Goal: Book appointment/travel/reservation

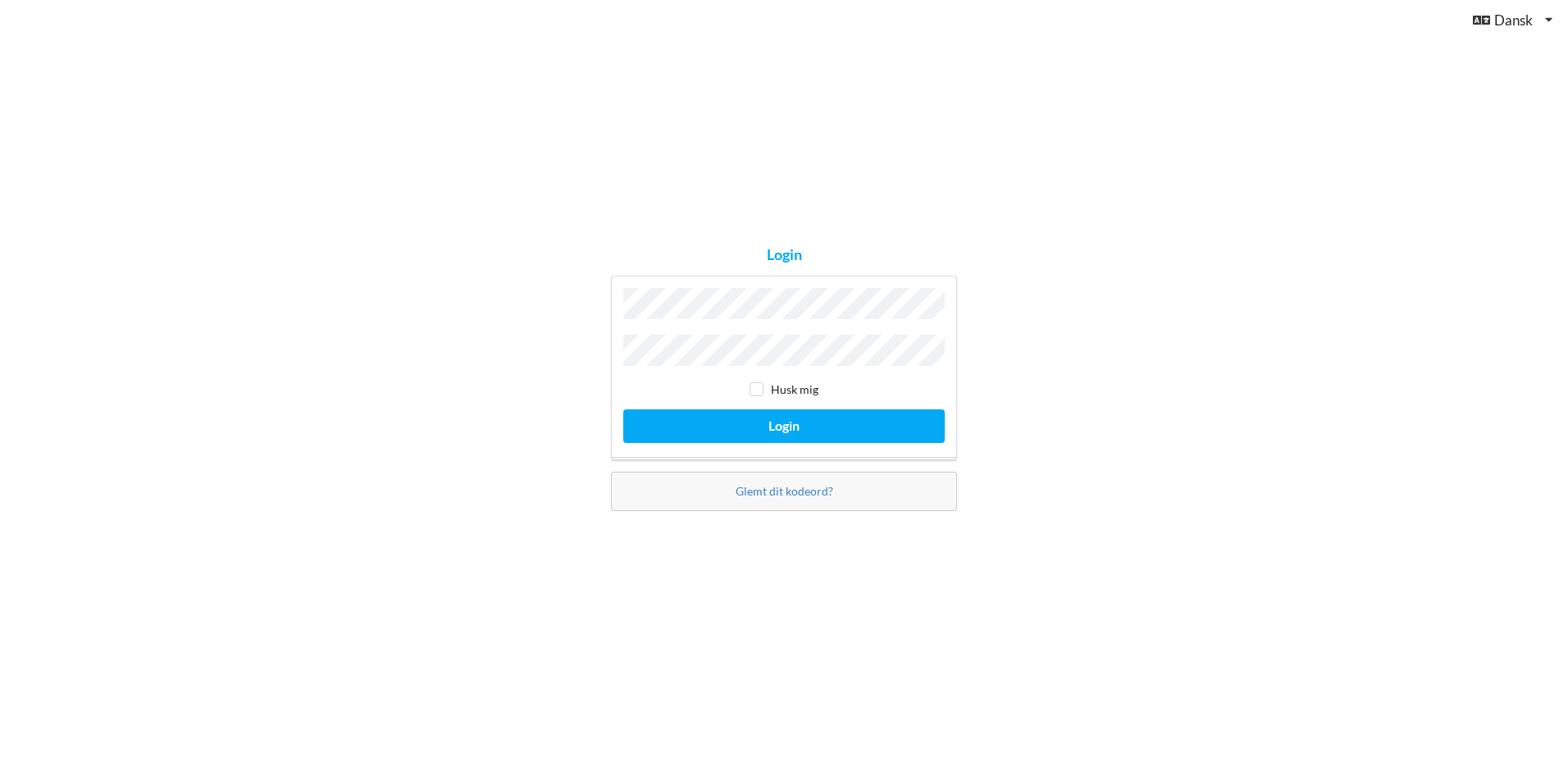
click at [623, 409] on button "Login" at bounding box center [783, 426] width 321 height 34
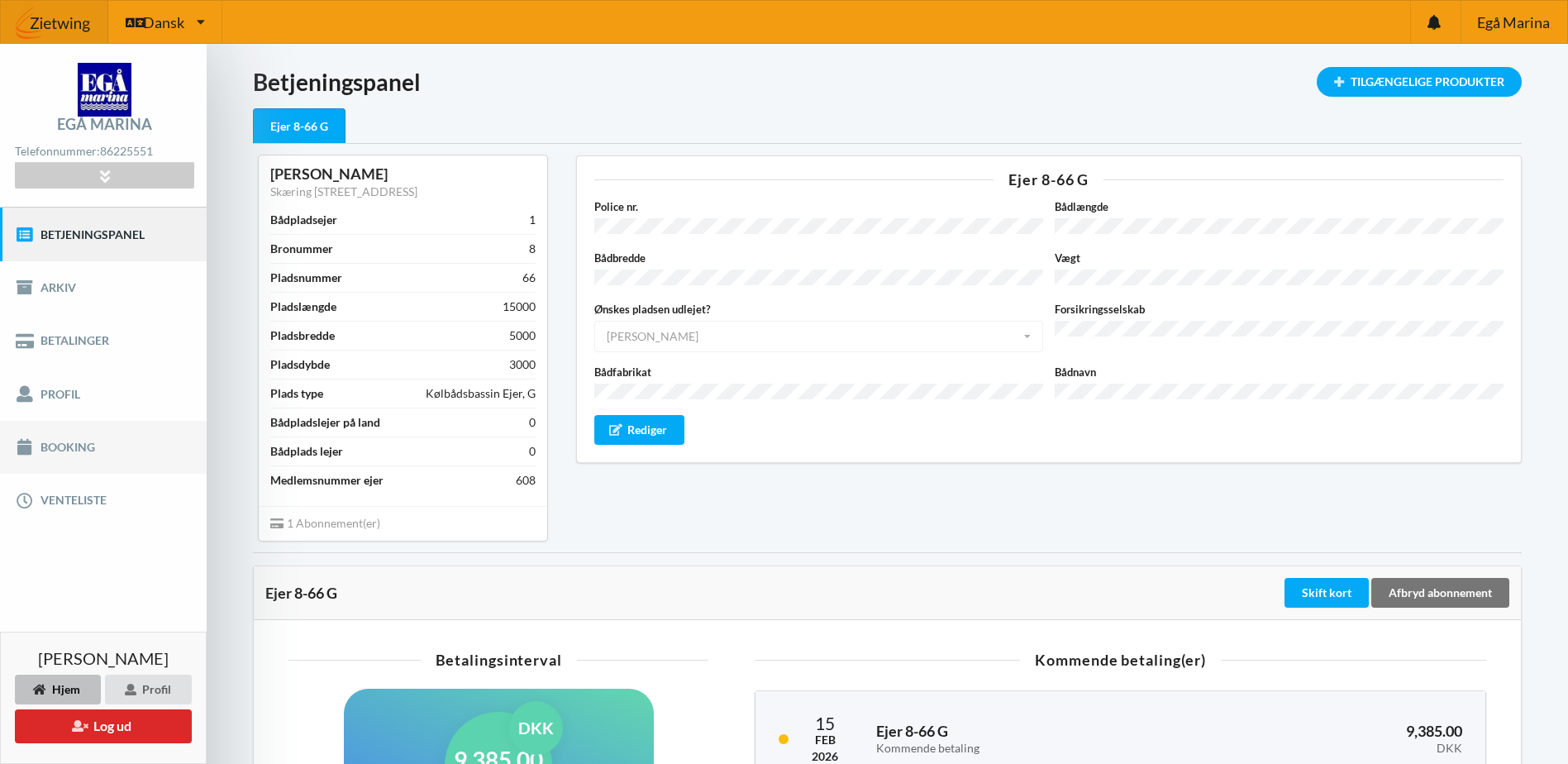
click at [55, 444] on link "Booking" at bounding box center [103, 447] width 207 height 53
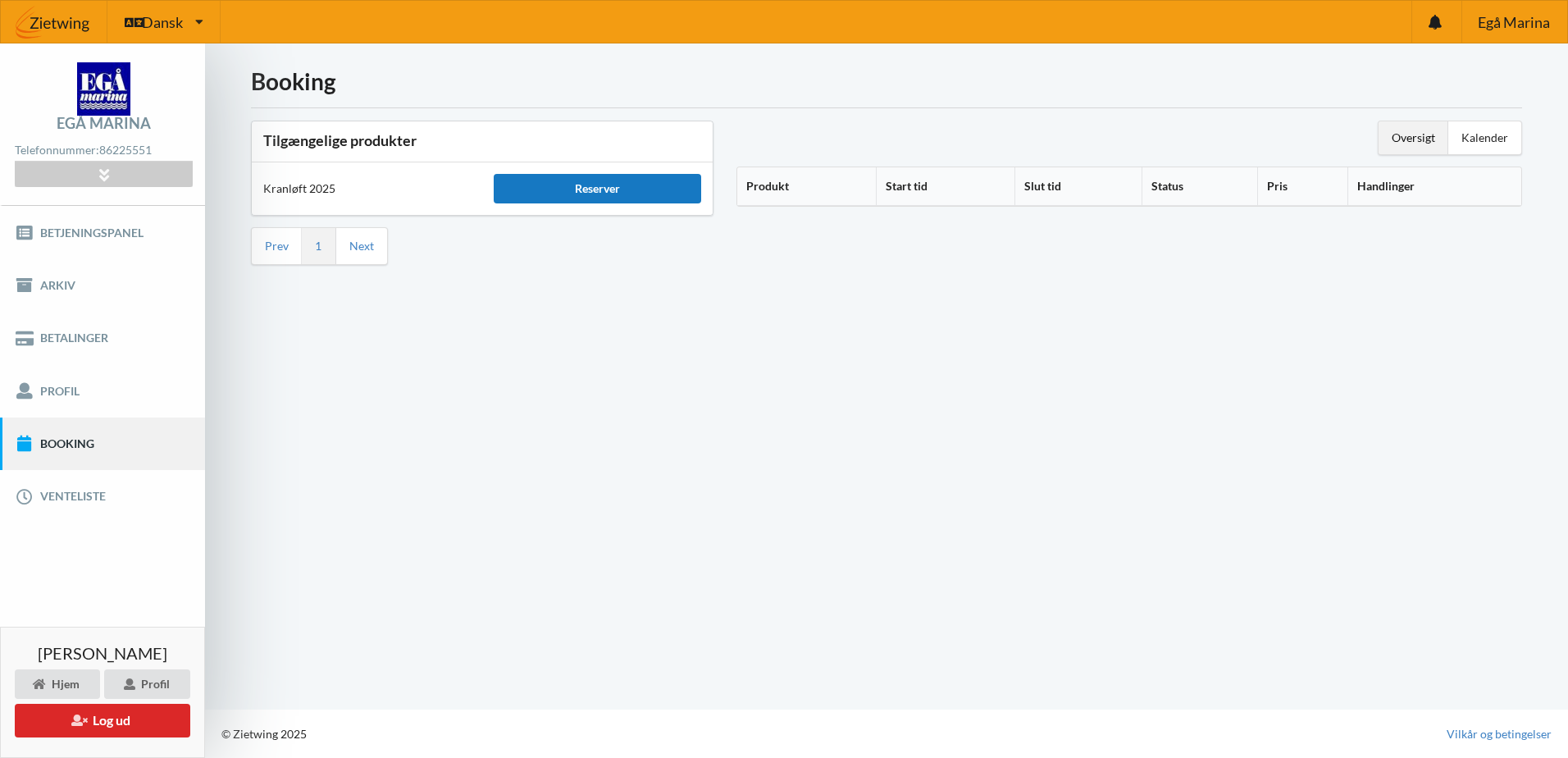
click at [556, 191] on div "Reserver" at bounding box center [597, 189] width 207 height 30
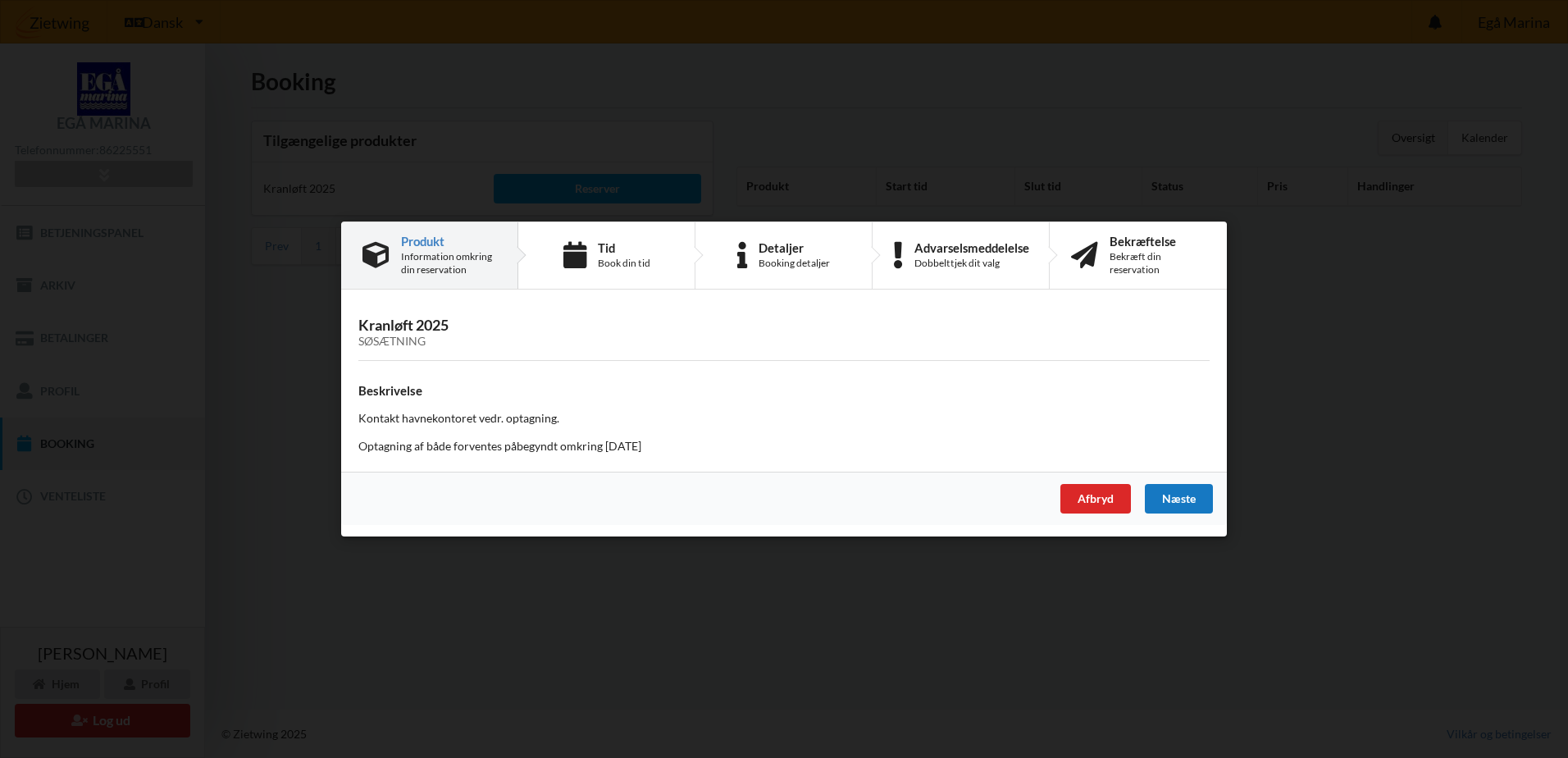
click at [1155, 496] on div "Næste" at bounding box center [1179, 499] width 68 height 30
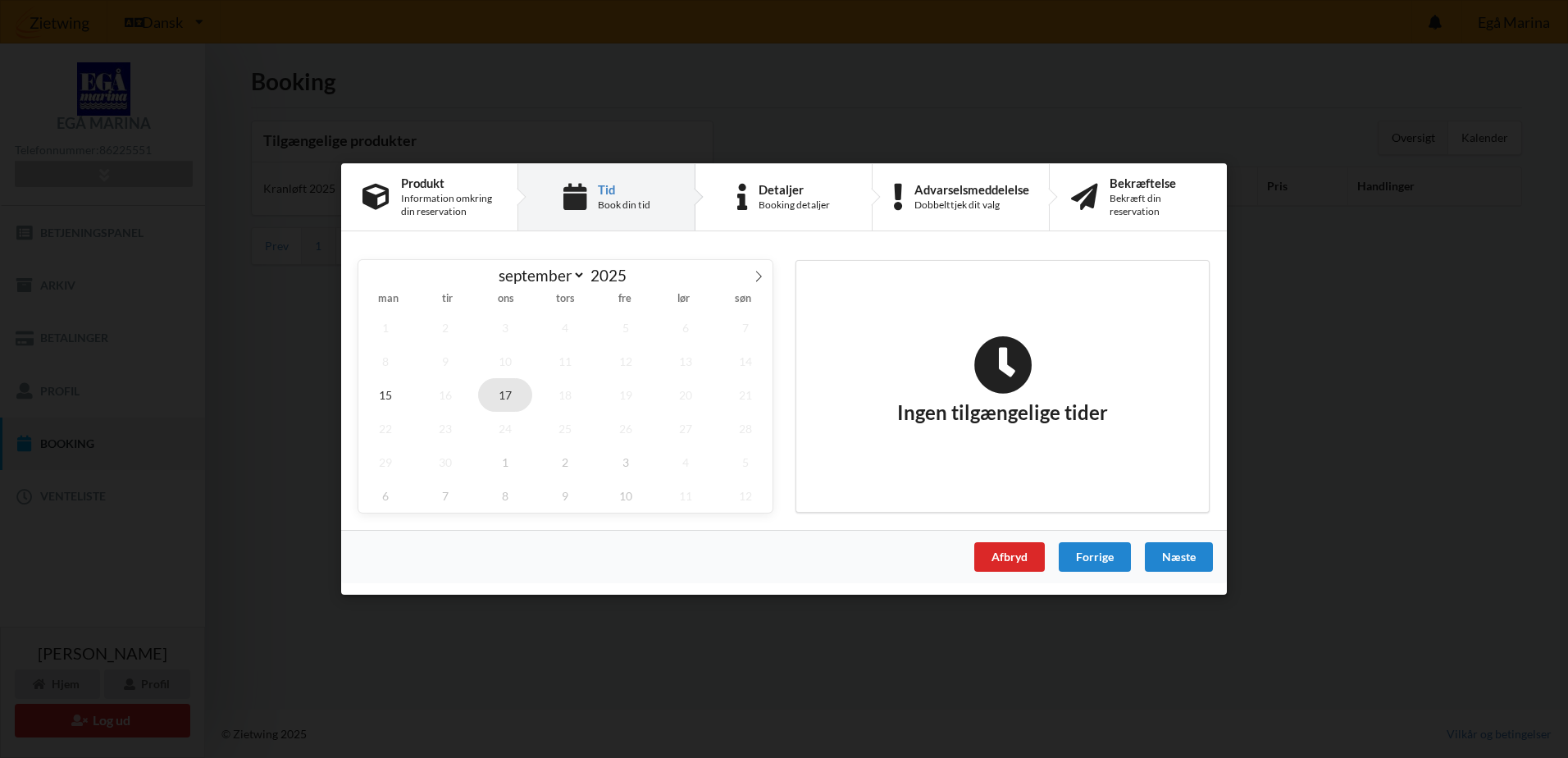
click at [504, 392] on span "17" at bounding box center [505, 394] width 54 height 34
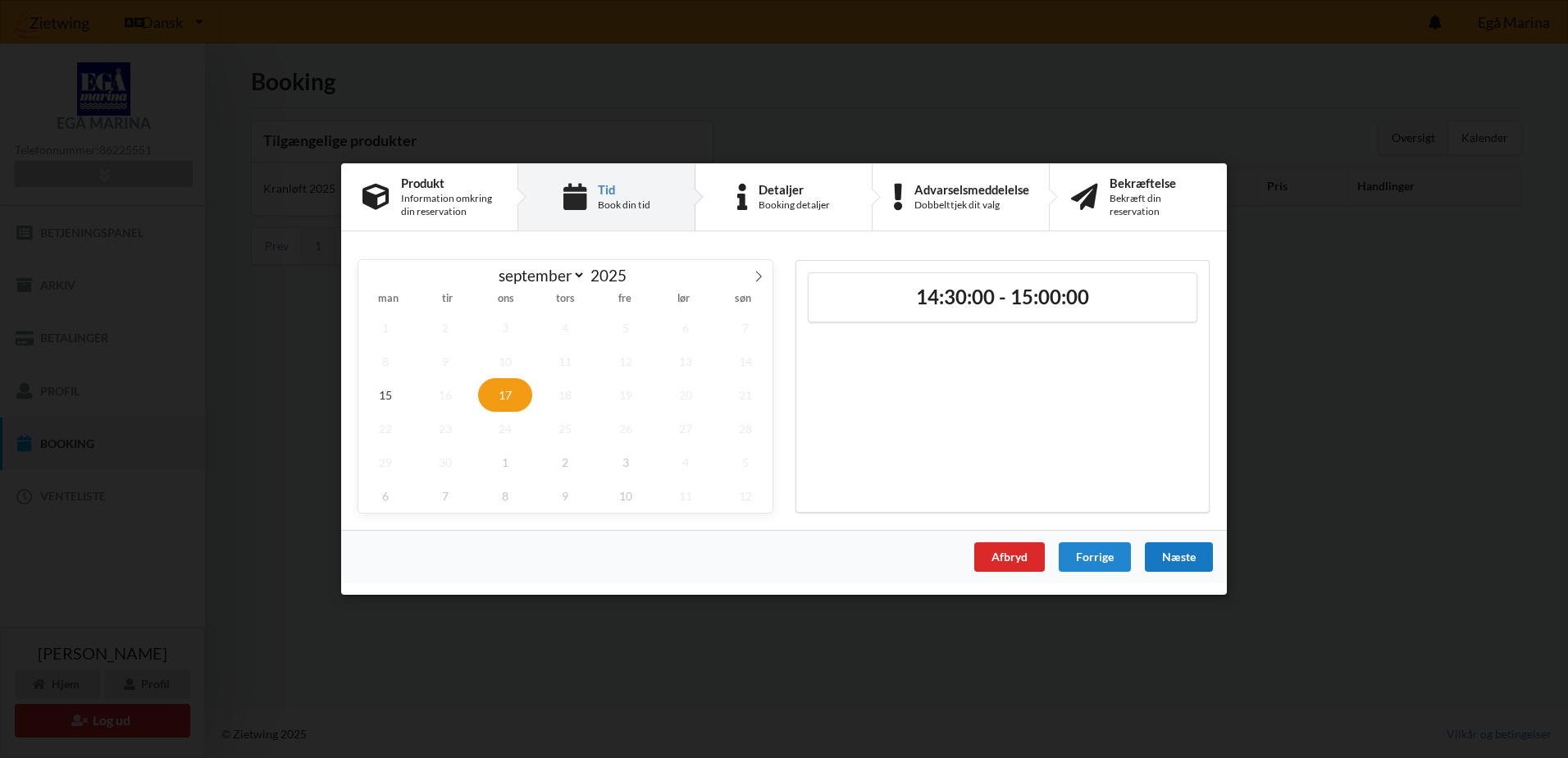
click at [1173, 546] on div "Næste" at bounding box center [1179, 557] width 68 height 30
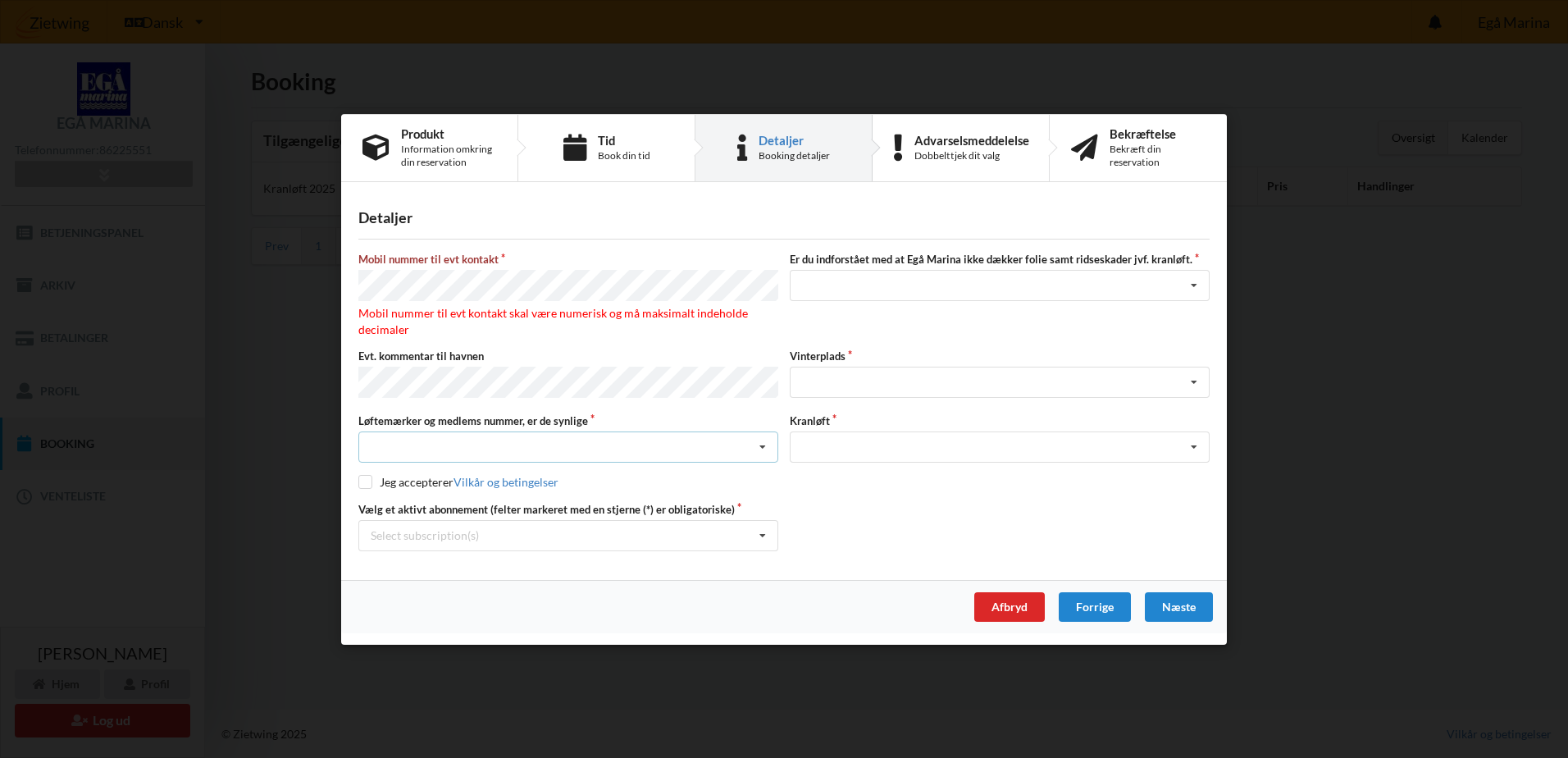
click at [478, 434] on div "Nej, jeg kontakter havnekontoret inden løftet Ja, mine mærker er synlige og int…" at bounding box center [568, 447] width 419 height 31
click at [377, 497] on div "Ja, mine mærker er synlige og intakte" at bounding box center [568, 506] width 419 height 30
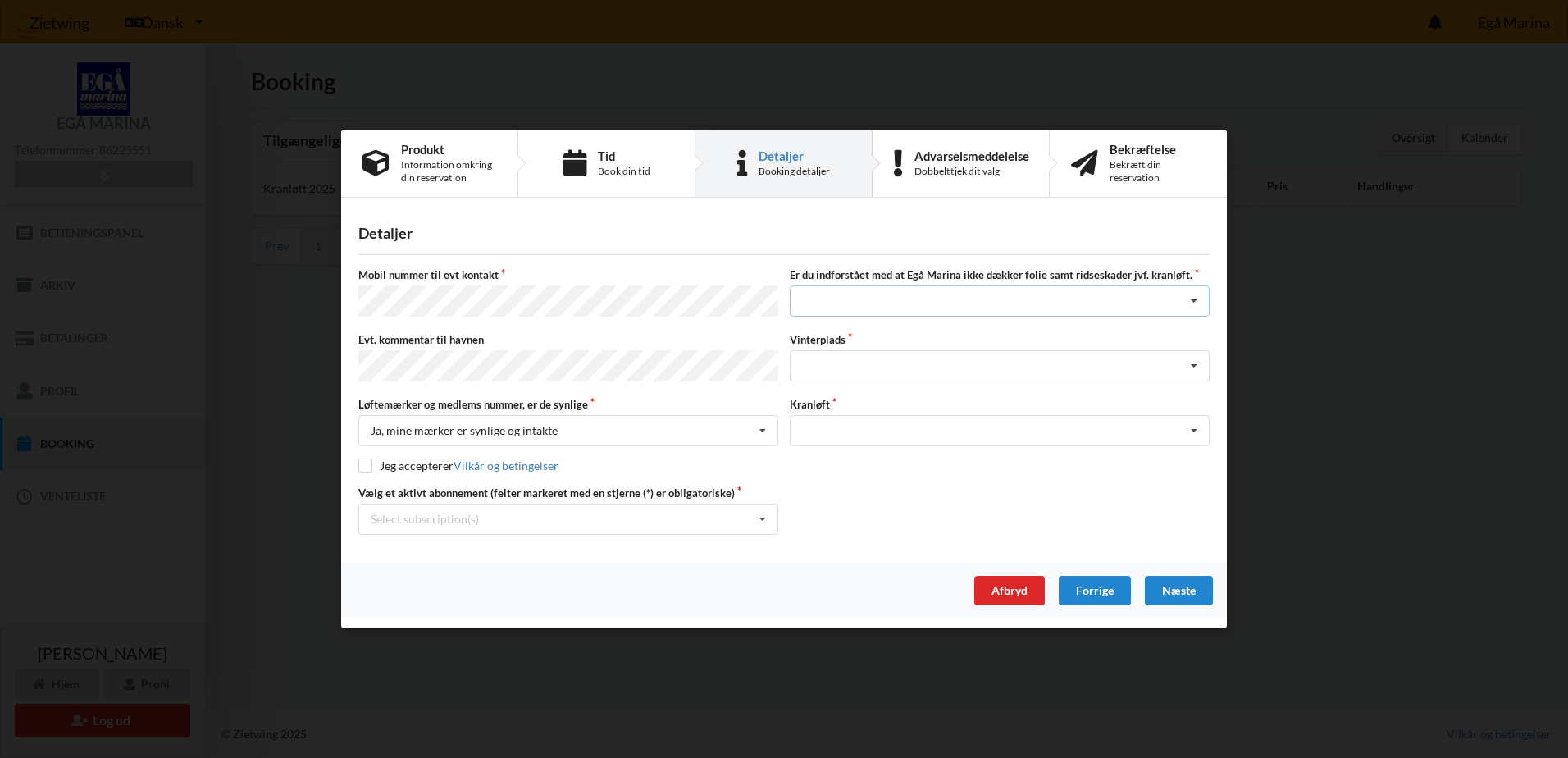
click at [898, 307] on div "Jeg har tæpper med og tager selv ansvaret for eventuelle folie samt ridseskader…" at bounding box center [999, 302] width 419 height 31
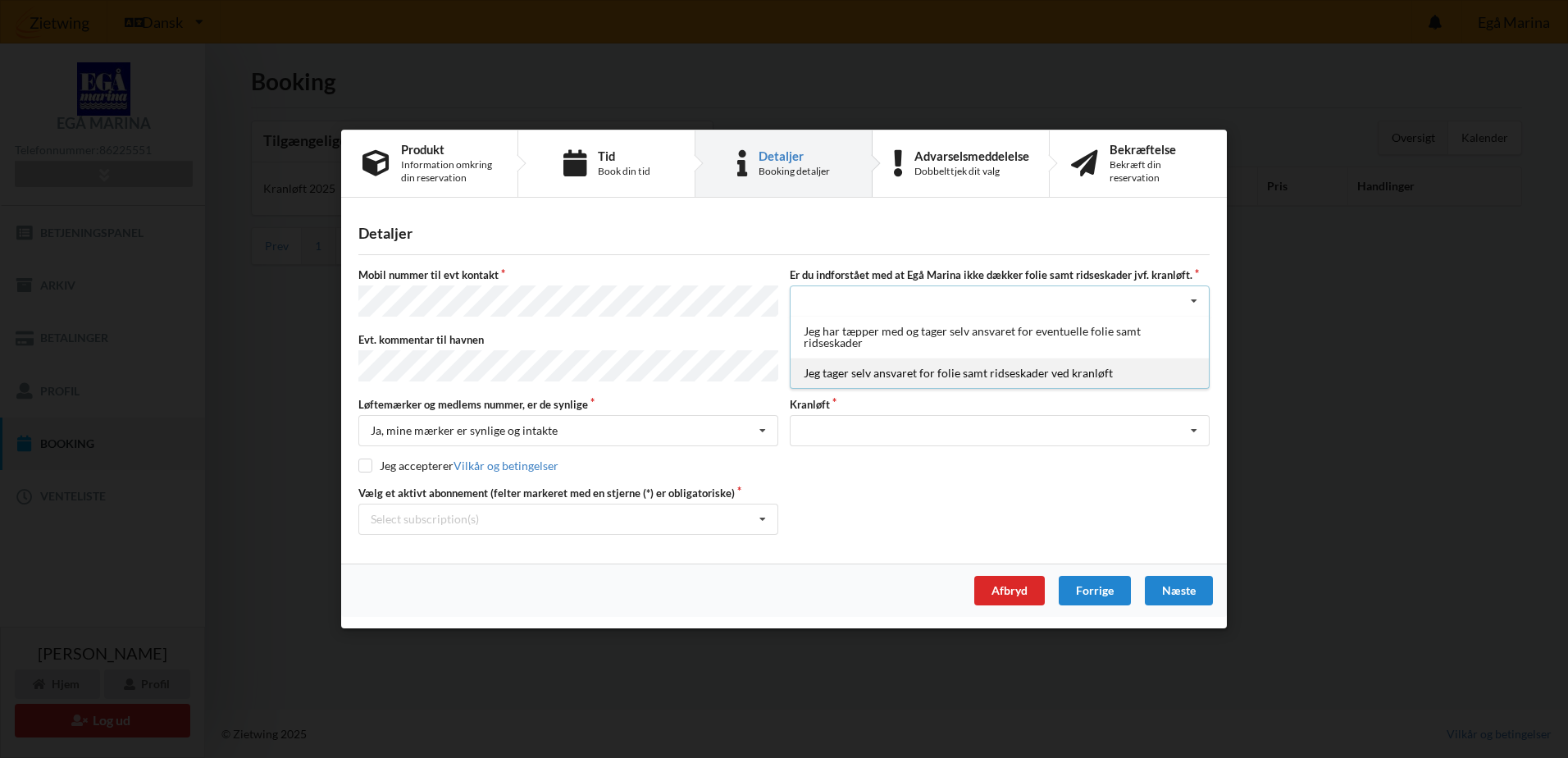
click at [862, 377] on div "Jeg tager selv ansvaret for folie samt ridseskader ved kranløft" at bounding box center [999, 373] width 419 height 30
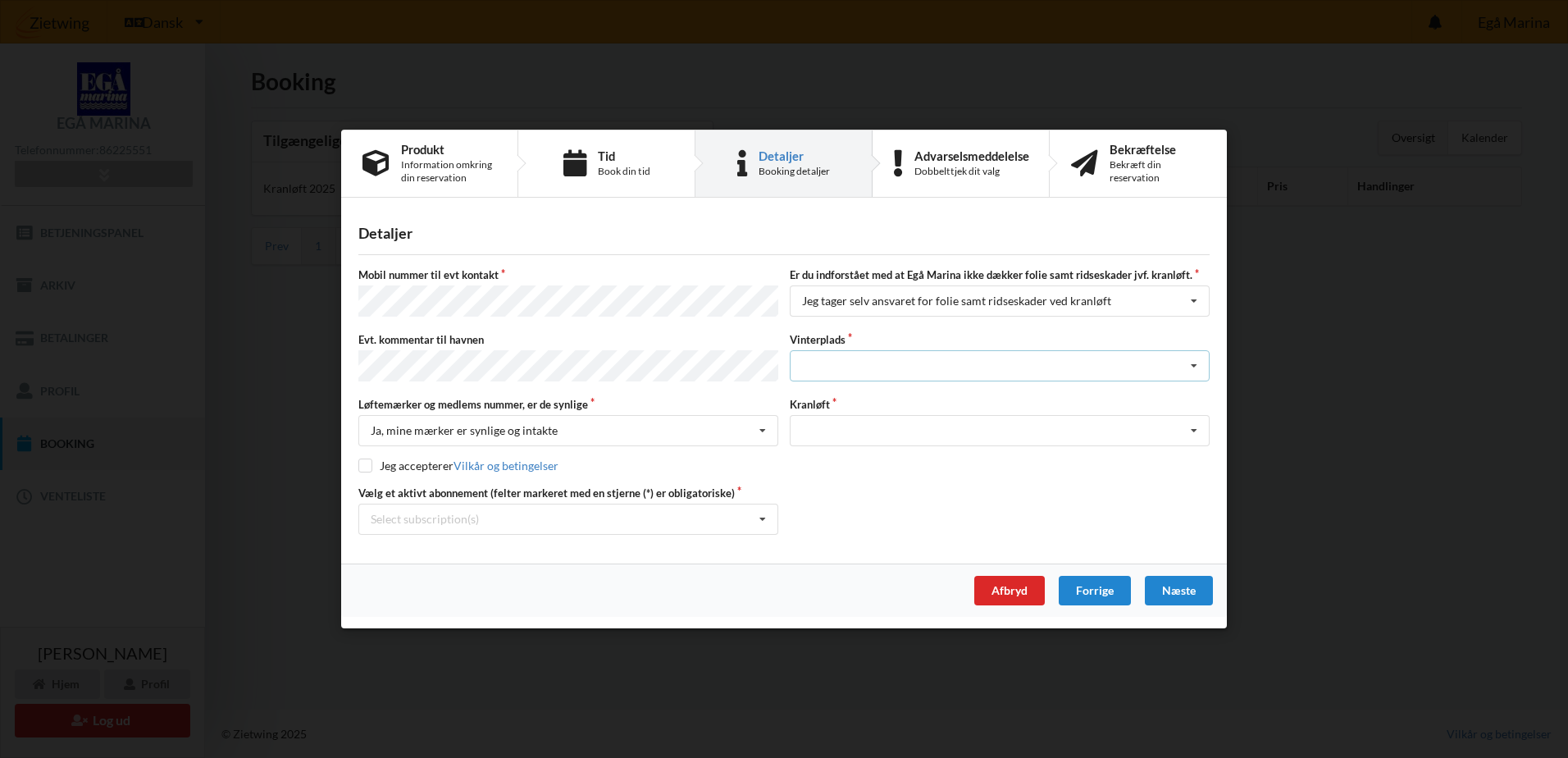
click at [865, 372] on div "Landplads nr. 1 Landplads nr. 2 Landplads nr.3 Landplads nr. 4 Landplads nr. 5 …" at bounding box center [999, 366] width 419 height 31
click at [1129, 338] on label "Vinterplads" at bounding box center [999, 339] width 419 height 15
click at [912, 418] on div "Optagning" at bounding box center [999, 431] width 419 height 31
click at [856, 448] on div "Optagning" at bounding box center [999, 460] width 419 height 30
click at [1161, 576] on div "Næste" at bounding box center [1179, 591] width 68 height 30
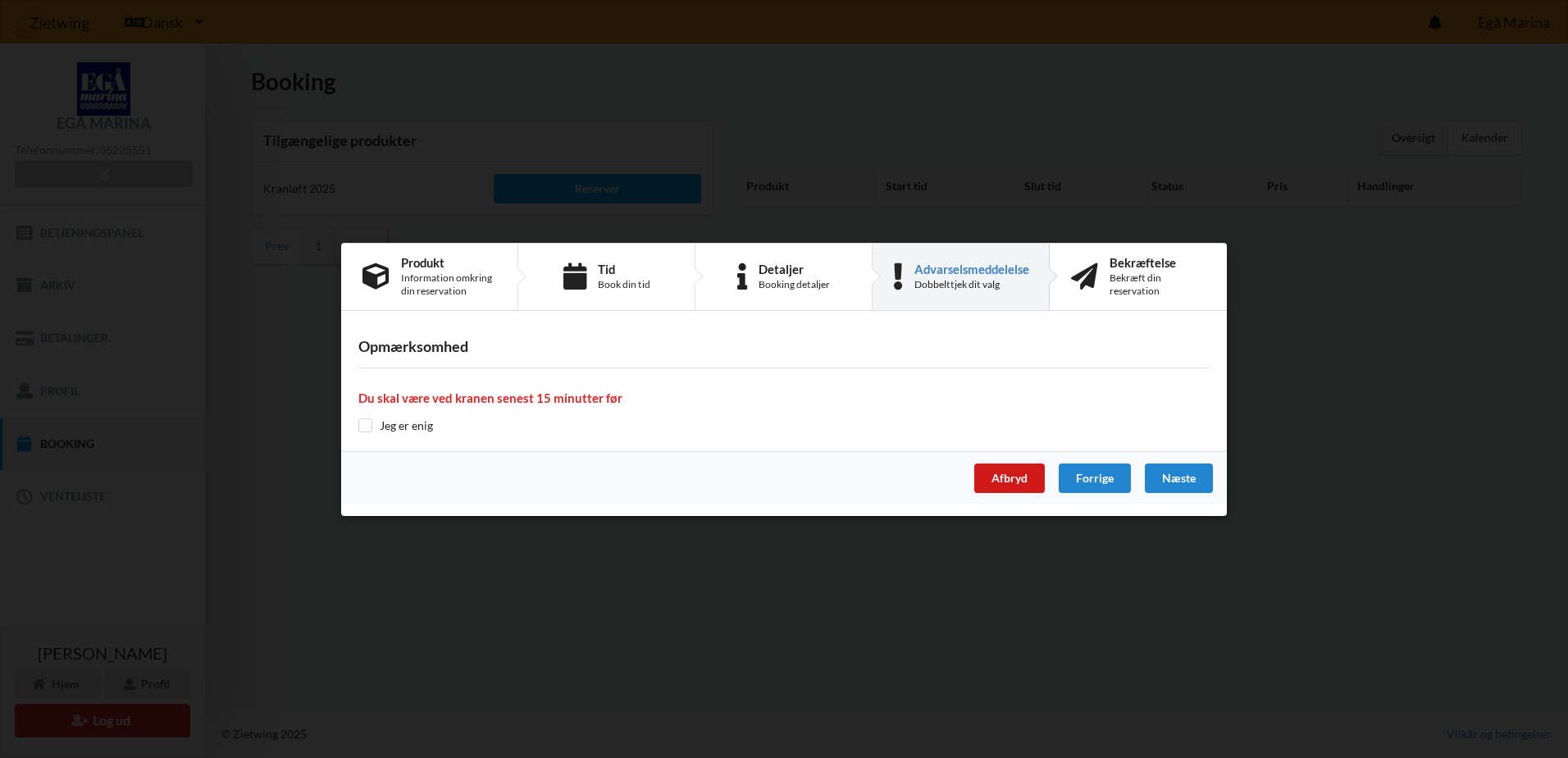
click at [1009, 469] on div "Afbryd" at bounding box center [1009, 478] width 70 height 30
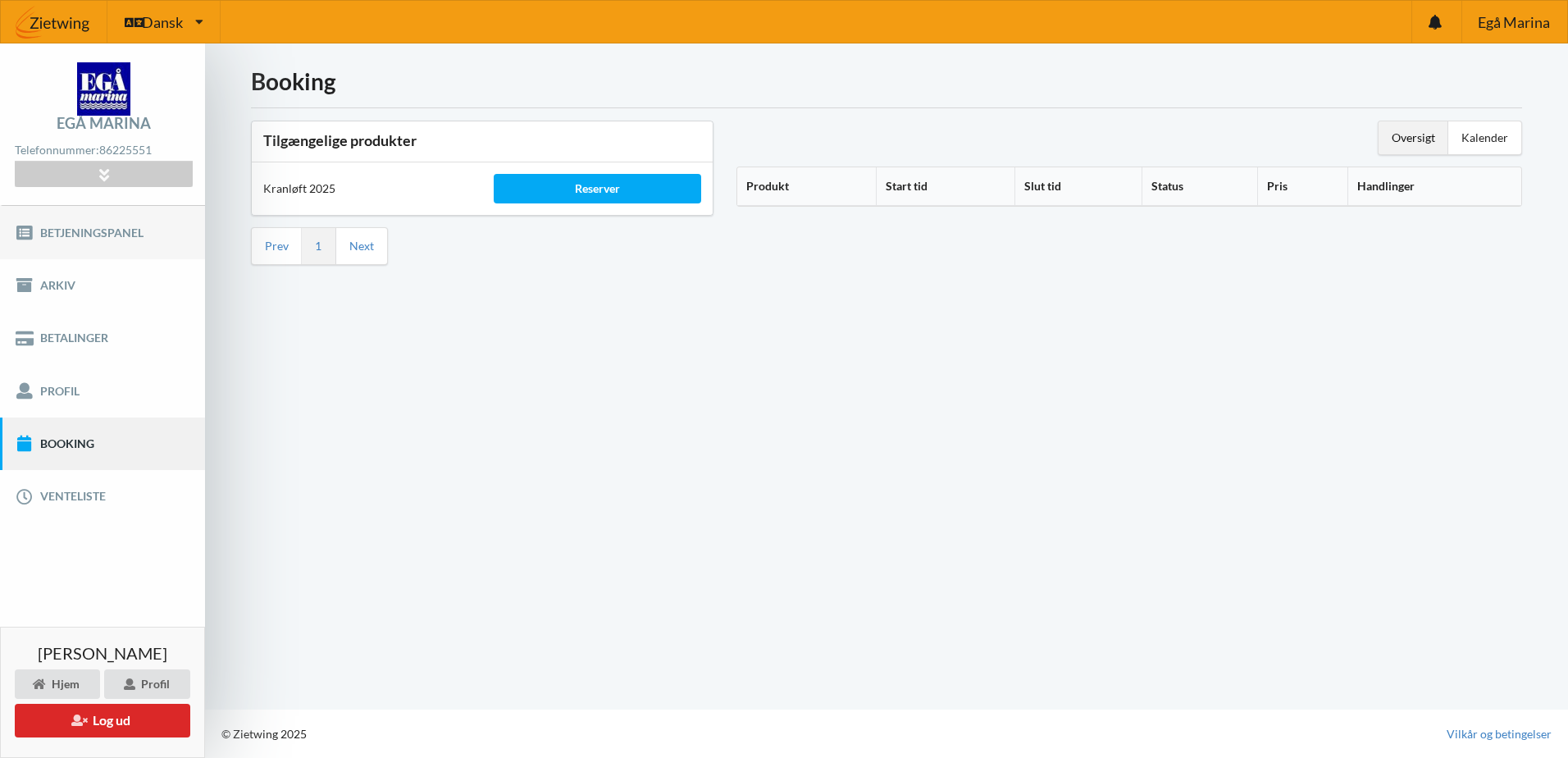
click at [68, 234] on link "Betjeningspanel" at bounding box center [103, 232] width 205 height 52
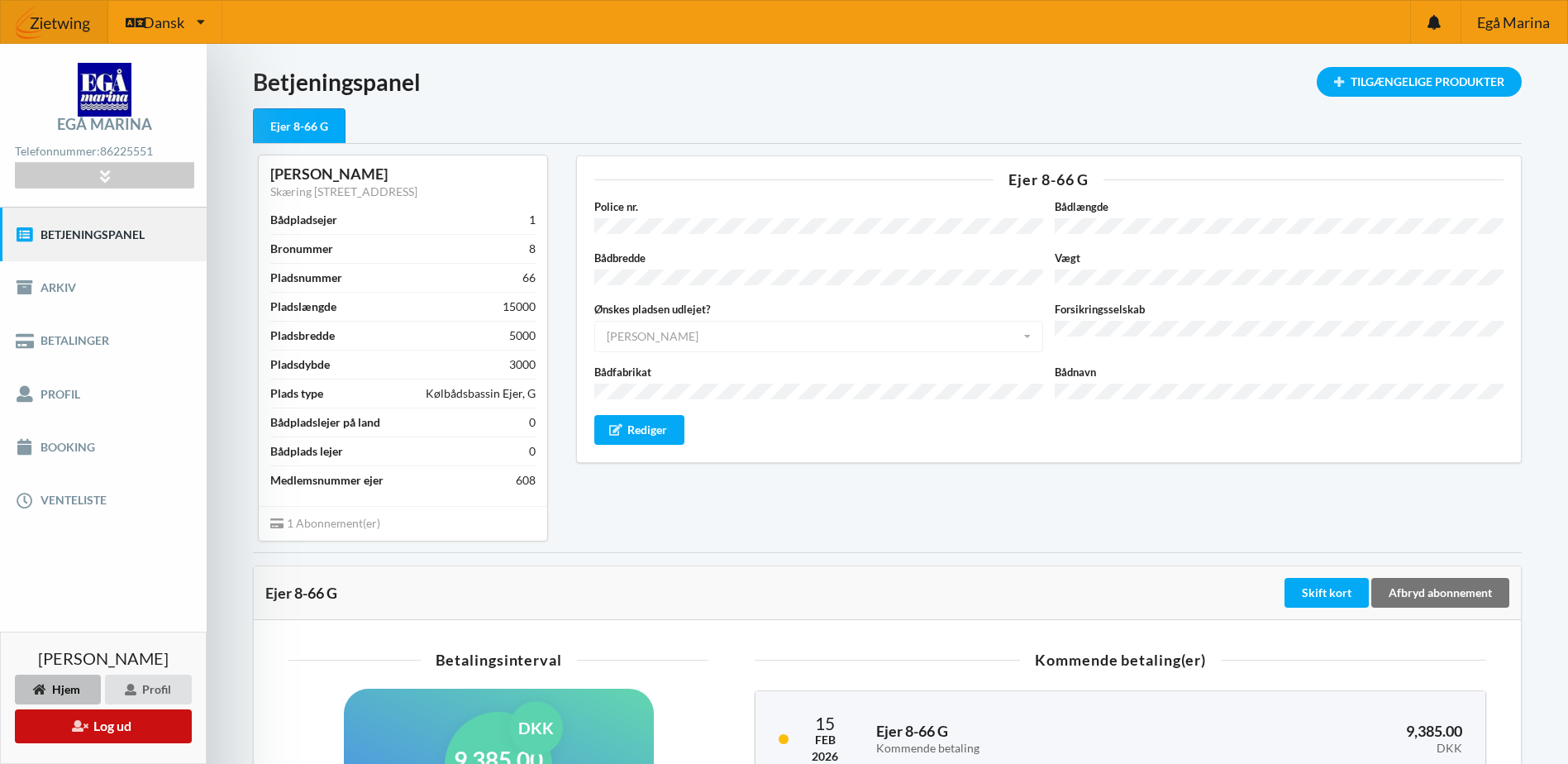
click at [109, 723] on button "Log ud" at bounding box center [103, 726] width 177 height 34
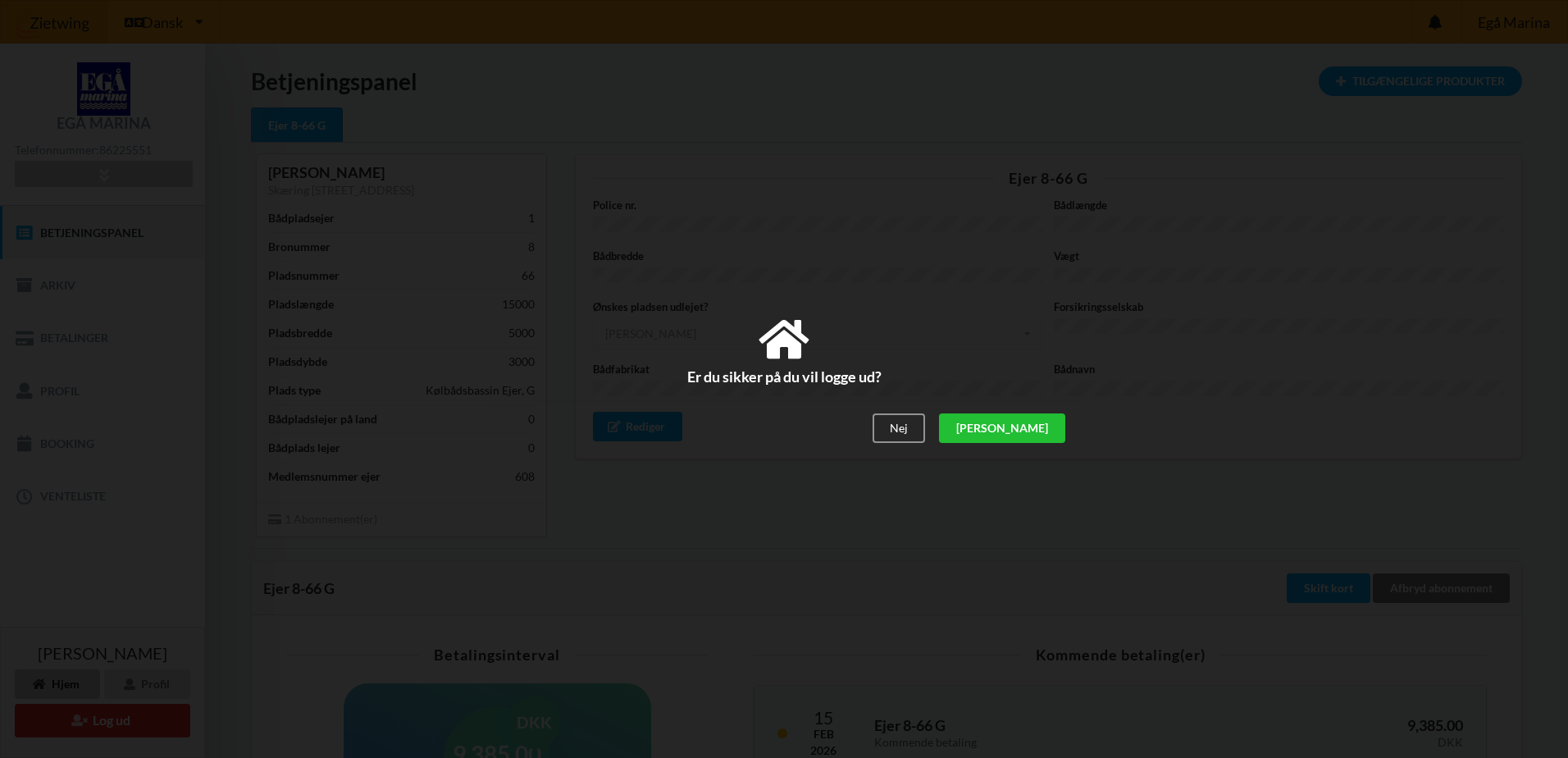
click at [1030, 423] on div "[PERSON_NAME]" at bounding box center [1002, 429] width 126 height 30
